Goal: Transaction & Acquisition: Purchase product/service

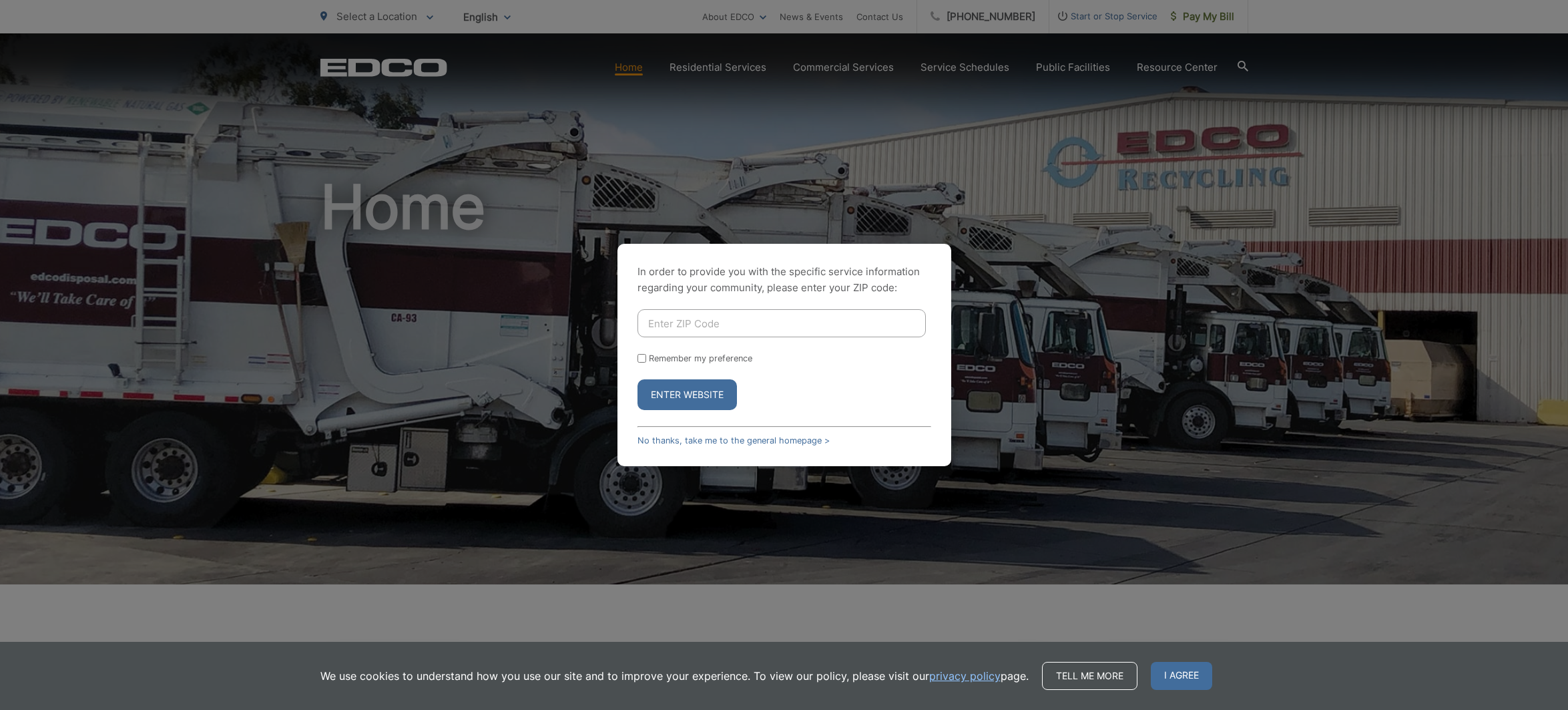
click at [676, 323] on input "Enter ZIP Code" at bounding box center [782, 323] width 288 height 28
type input "91977"
click at [733, 353] on label "Remember my preference" at bounding box center [701, 358] width 103 height 10
click at [646, 354] on input "Remember my preference" at bounding box center [642, 358] width 8 height 8
checkbox input "true"
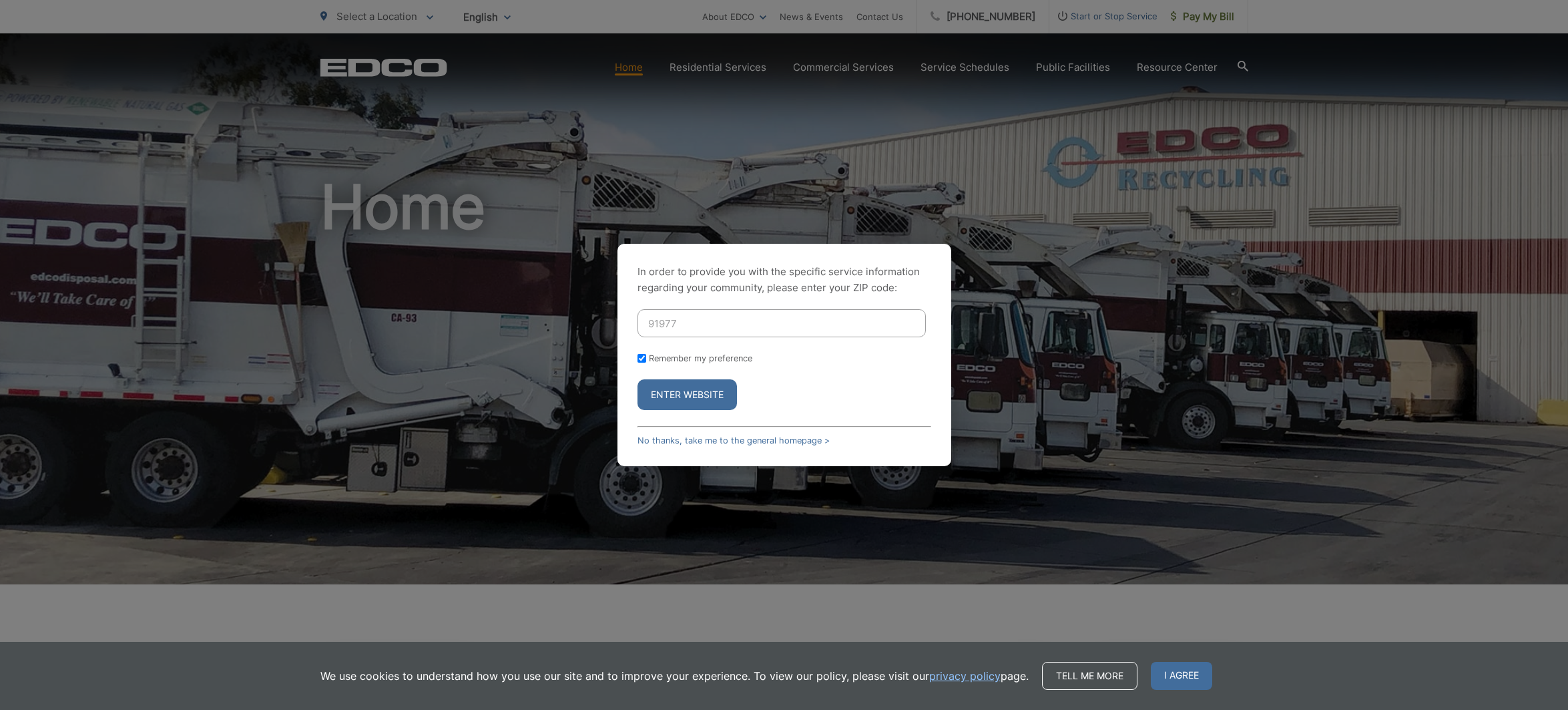
click at [706, 383] on button "Enter Website" at bounding box center [687, 394] width 100 height 30
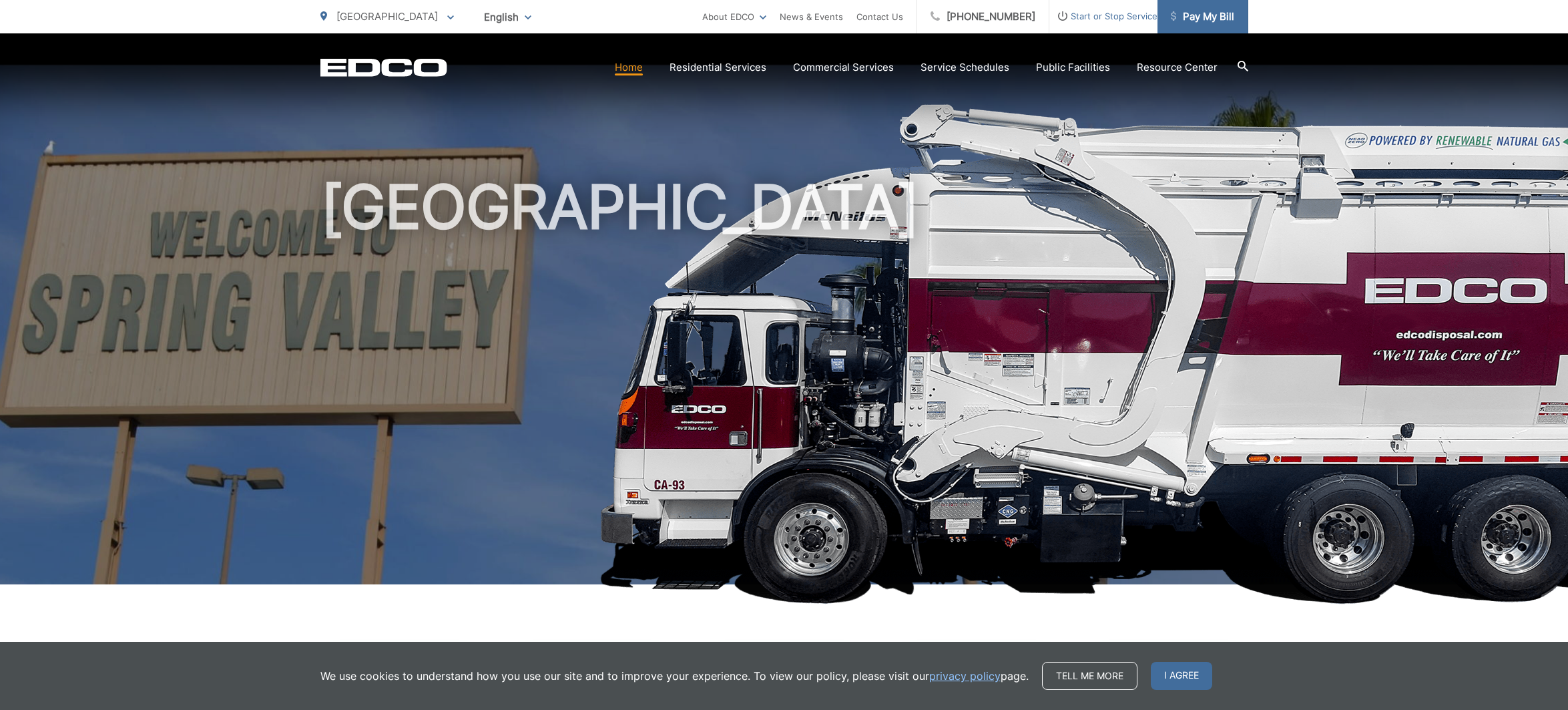
click at [1176, 18] on span "Pay My Bill" at bounding box center [1203, 16] width 64 height 16
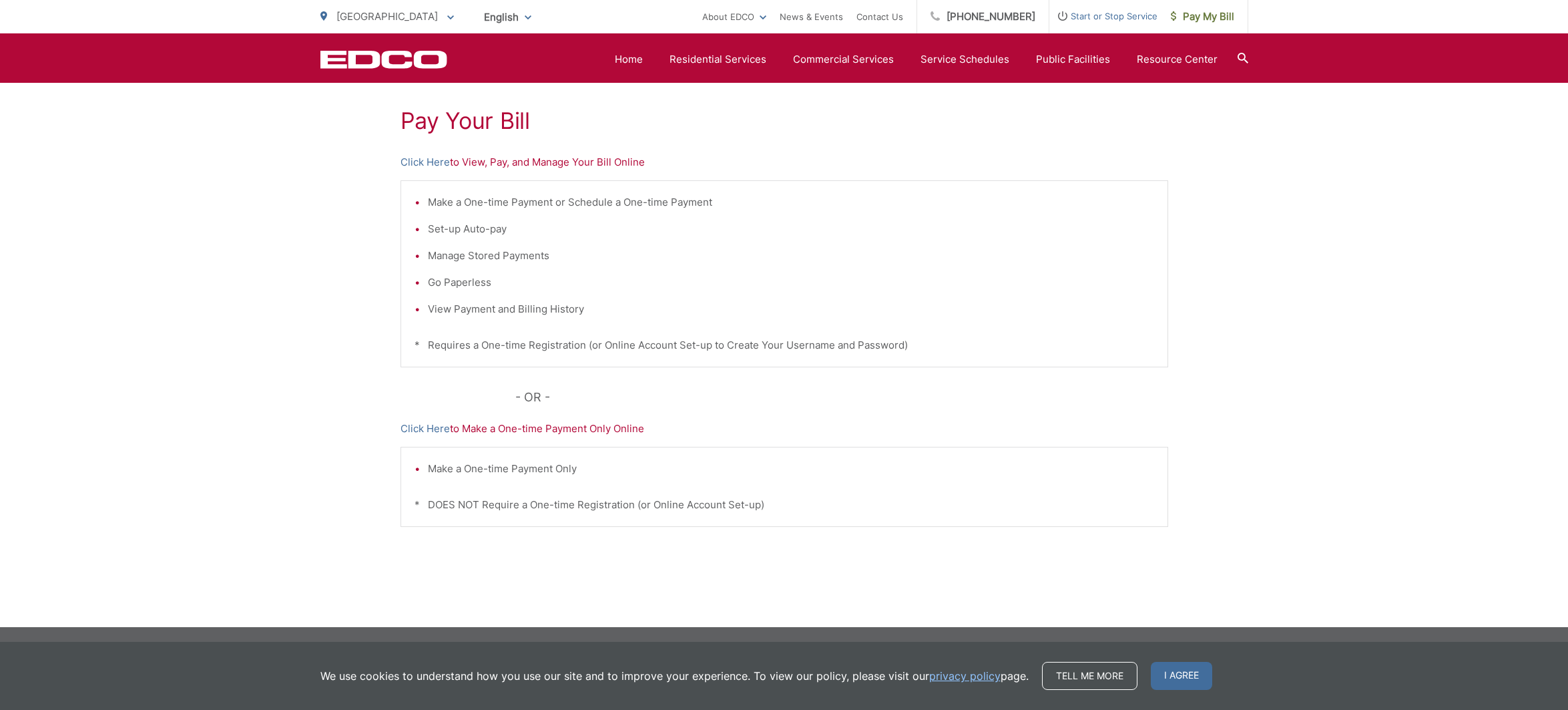
scroll to position [240, 0]
click at [414, 427] on link "Click Here" at bounding box center [425, 429] width 49 height 16
click at [426, 161] on link "Click Here" at bounding box center [425, 162] width 49 height 16
click at [425, 429] on link "Click Here" at bounding box center [425, 429] width 49 height 16
